Goal: Transaction & Acquisition: Purchase product/service

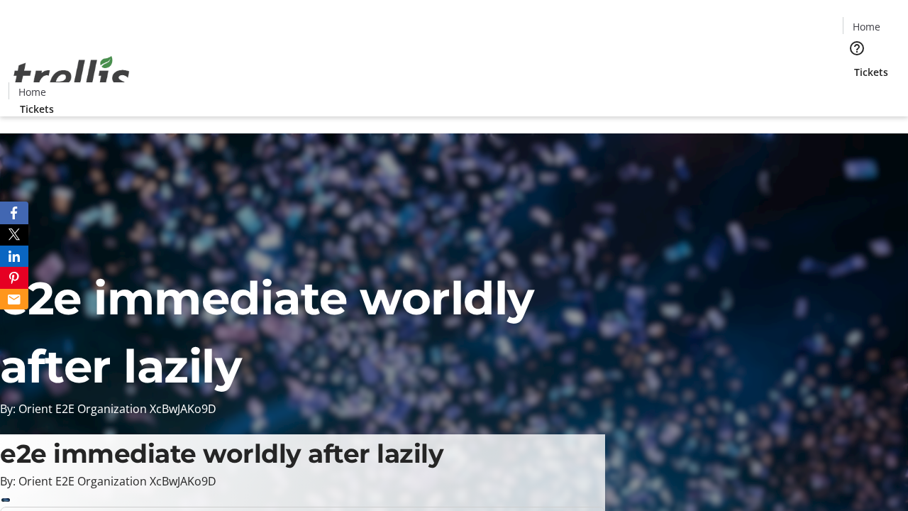
click at [854, 65] on span "Tickets" at bounding box center [871, 72] width 34 height 15
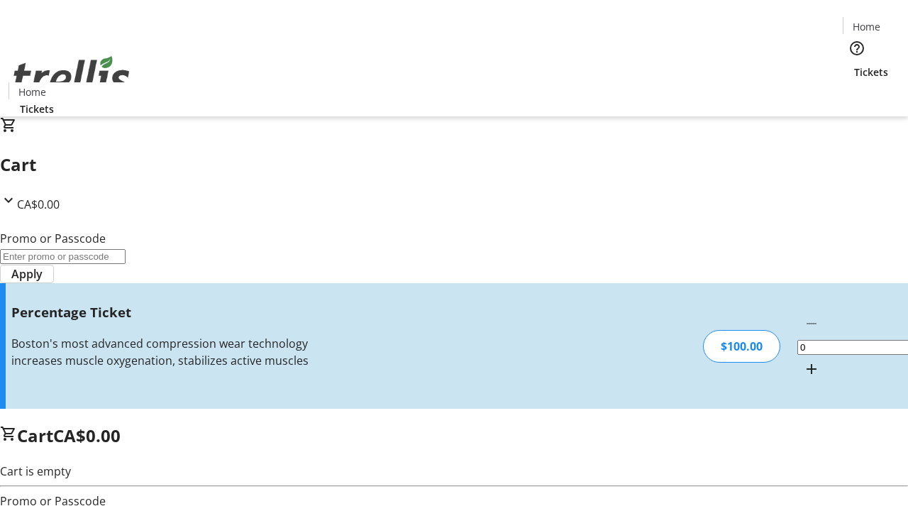
click at [803, 360] on mat-icon "Increment by one" at bounding box center [811, 368] width 17 height 17
type input "1"
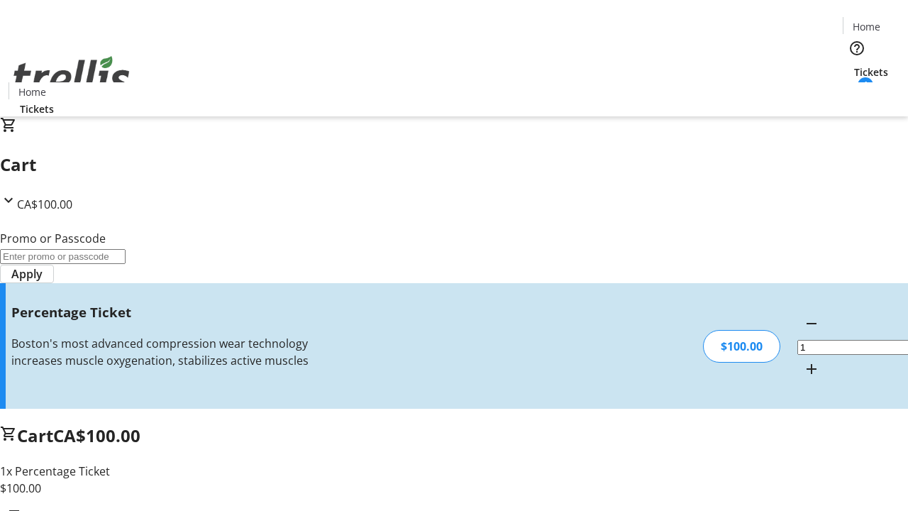
type input "BAR"
